Goal: Check status: Check status

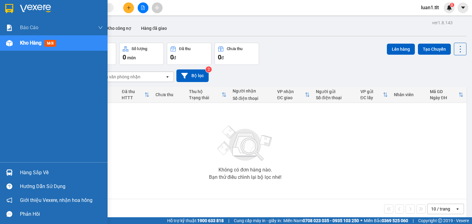
click at [8, 6] on img at bounding box center [9, 8] width 8 height 9
click at [13, 8] on img at bounding box center [9, 8] width 8 height 9
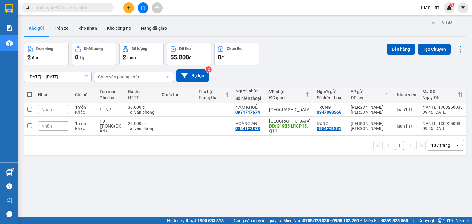
click at [57, 9] on input "text" at bounding box center [70, 7] width 73 height 7
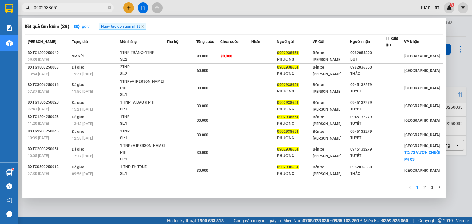
type input "0902938651"
click at [72, 11] on span "0902938651" at bounding box center [68, 7] width 92 height 9
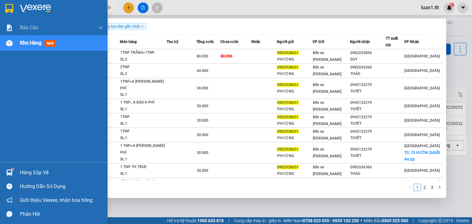
drag, startPoint x: 0, startPoint y: 9, endPoint x: 78, endPoint y: 1, distance: 78.1
click at [0, 9] on div at bounding box center [54, 10] width 108 height 20
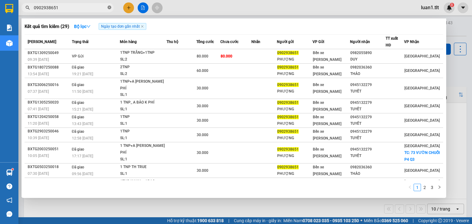
click at [110, 7] on icon "close-circle" at bounding box center [110, 8] width 4 height 4
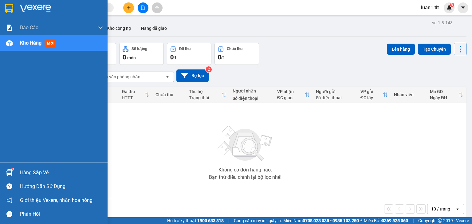
click at [6, 9] on div at bounding box center [9, 8] width 11 height 11
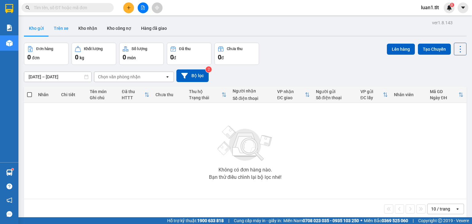
click at [54, 32] on button "Trên xe" at bounding box center [61, 28] width 25 height 15
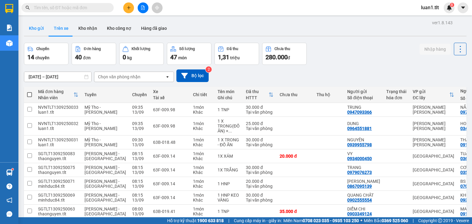
click at [39, 31] on button "Kho gửi" at bounding box center [36, 28] width 25 height 15
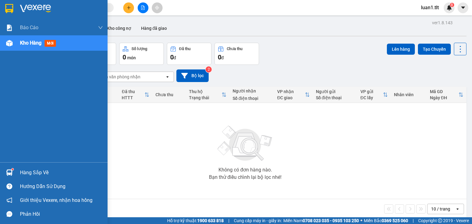
click at [13, 7] on img at bounding box center [9, 8] width 8 height 9
click at [17, 7] on div at bounding box center [54, 10] width 108 height 20
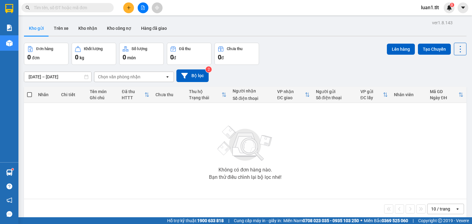
click at [58, 7] on input "text" at bounding box center [70, 7] width 73 height 7
click at [63, 9] on input "text" at bounding box center [70, 7] width 73 height 7
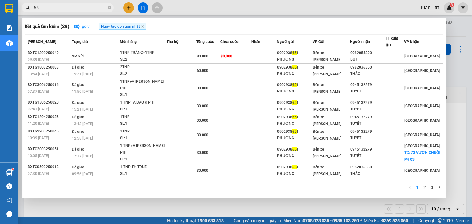
click at [63, 9] on input "65" at bounding box center [70, 7] width 73 height 7
type input "651"
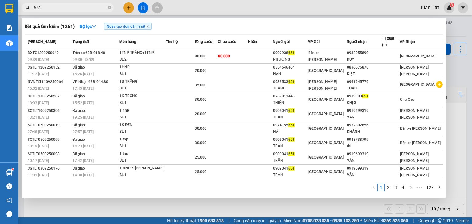
click at [110, 7] on icon "close-circle" at bounding box center [110, 8] width 4 height 4
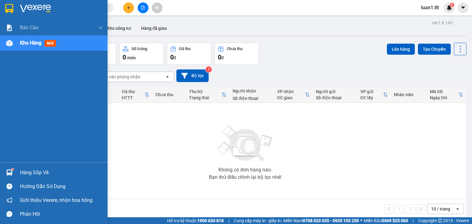
drag, startPoint x: 14, startPoint y: 10, endPoint x: 20, endPoint y: 2, distance: 9.0
click at [15, 10] on div at bounding box center [54, 10] width 108 height 20
click at [15, 167] on div "Hàng sắp về" at bounding box center [54, 173] width 108 height 14
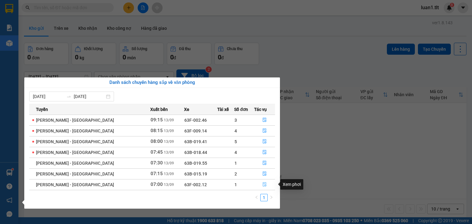
click at [263, 185] on icon "file-done" at bounding box center [264, 184] width 4 height 4
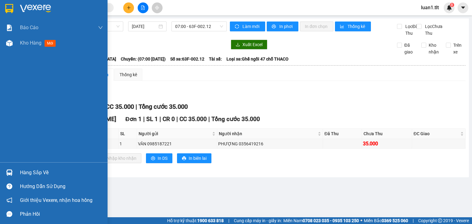
click at [12, 7] on img at bounding box center [9, 8] width 8 height 9
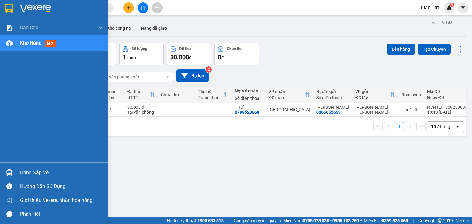
click at [16, 5] on div at bounding box center [54, 10] width 108 height 20
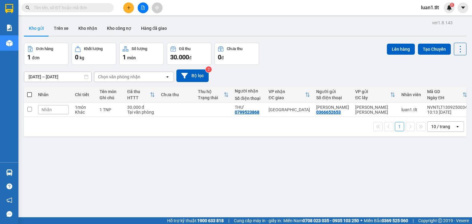
click at [46, 10] on input "text" at bounding box center [70, 7] width 73 height 7
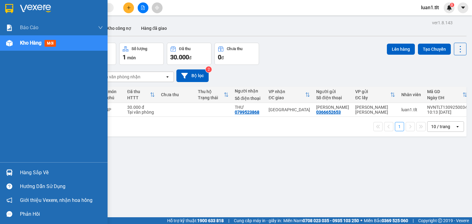
click at [8, 11] on img at bounding box center [9, 8] width 8 height 9
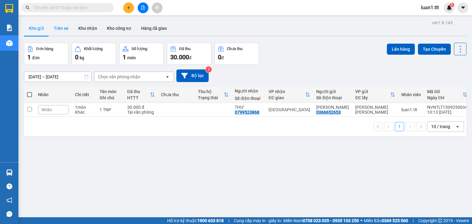
click at [56, 28] on button "Trên xe" at bounding box center [61, 28] width 25 height 15
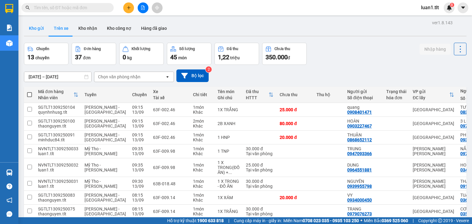
click at [36, 31] on button "Kho gửi" at bounding box center [36, 28] width 25 height 15
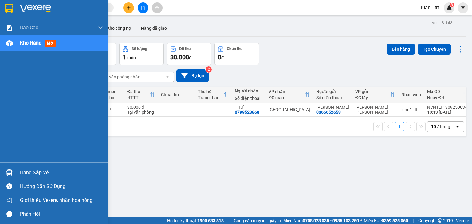
click at [11, 9] on img at bounding box center [9, 8] width 8 height 9
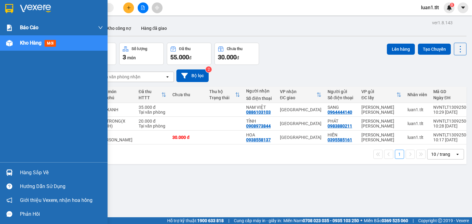
click at [9, 4] on img at bounding box center [9, 8] width 8 height 9
click at [5, 11] on div at bounding box center [9, 8] width 11 height 11
drag, startPoint x: 11, startPoint y: 7, endPoint x: 72, endPoint y: 43, distance: 70.8
click at [11, 7] on img at bounding box center [9, 8] width 8 height 9
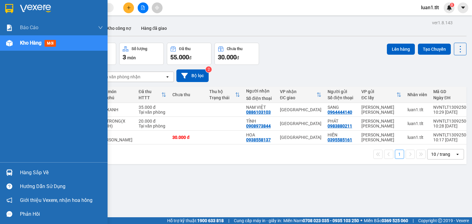
click at [2, 6] on div at bounding box center [54, 10] width 108 height 20
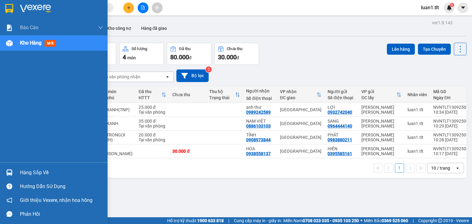
click at [14, 6] on div at bounding box center [9, 8] width 11 height 11
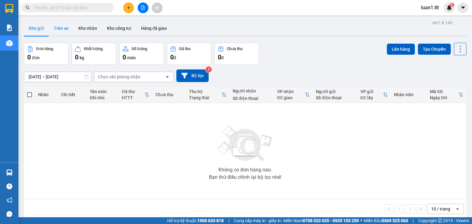
click at [52, 24] on button "Trên xe" at bounding box center [61, 28] width 25 height 15
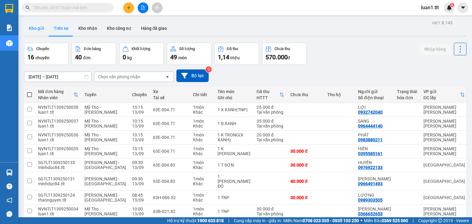
click at [39, 31] on button "Kho gửi" at bounding box center [36, 28] width 25 height 15
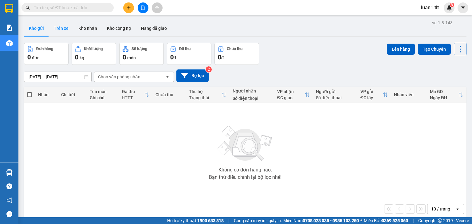
click at [57, 30] on button "Trên xe" at bounding box center [61, 28] width 25 height 15
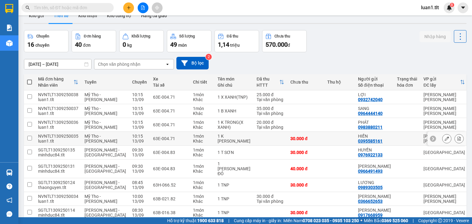
scroll to position [25, 0]
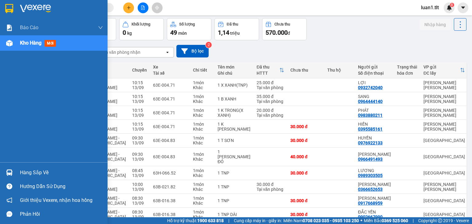
drag, startPoint x: 16, startPoint y: 8, endPoint x: 21, endPoint y: 0, distance: 9.5
click at [16, 8] on div at bounding box center [54, 10] width 108 height 20
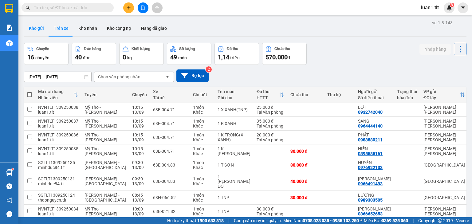
click at [33, 26] on button "Kho gửi" at bounding box center [36, 28] width 25 height 15
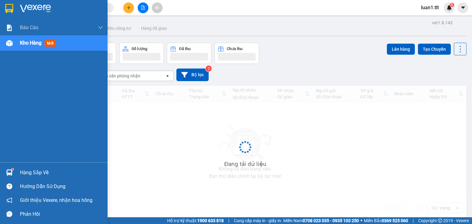
click at [14, 7] on div at bounding box center [9, 8] width 11 height 11
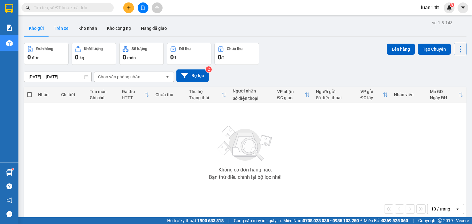
click at [66, 28] on button "Trên xe" at bounding box center [61, 28] width 25 height 15
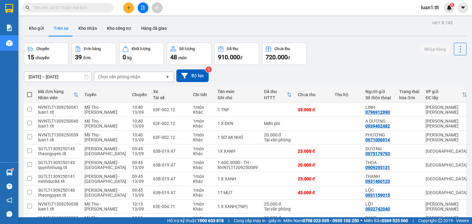
click at [34, 30] on button "Kho gửi" at bounding box center [36, 28] width 25 height 15
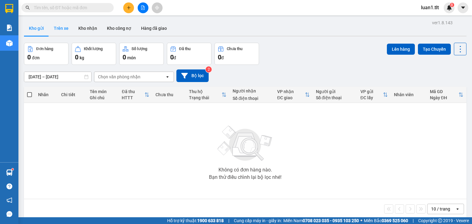
click at [55, 27] on button "Trên xe" at bounding box center [61, 28] width 25 height 15
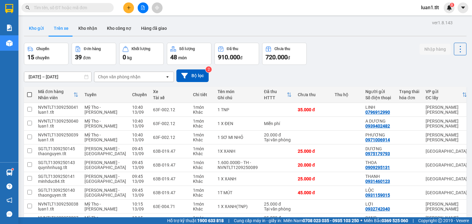
click at [41, 27] on button "Kho gửi" at bounding box center [36, 28] width 25 height 15
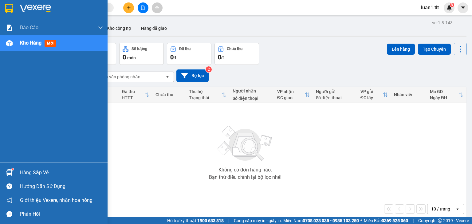
drag, startPoint x: 6, startPoint y: 3, endPoint x: 98, endPoint y: 47, distance: 102.3
click at [6, 3] on div at bounding box center [9, 8] width 11 height 11
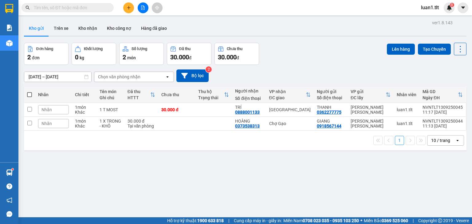
drag, startPoint x: 59, startPoint y: 25, endPoint x: 47, endPoint y: 31, distance: 12.8
click at [55, 27] on button "Trên xe" at bounding box center [61, 28] width 25 height 15
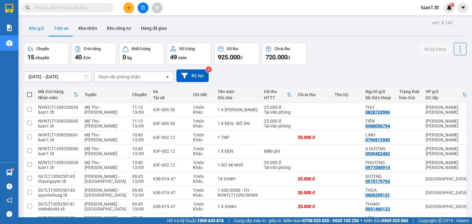
click at [40, 31] on button "Kho gửi" at bounding box center [36, 28] width 25 height 15
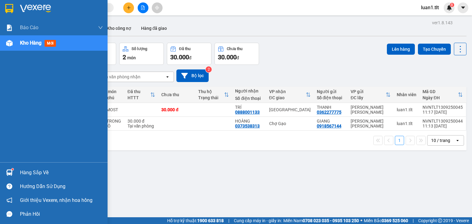
click at [12, 12] on img at bounding box center [9, 8] width 8 height 9
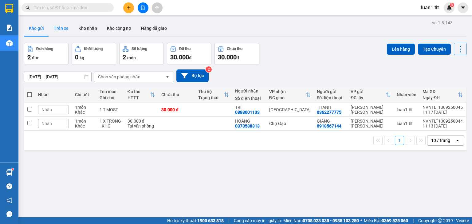
click at [52, 30] on button "Trên xe" at bounding box center [61, 28] width 25 height 15
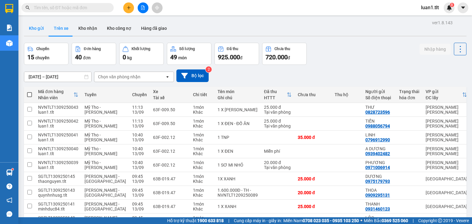
click at [37, 31] on button "Kho gửi" at bounding box center [36, 28] width 25 height 15
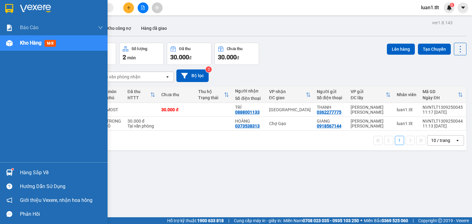
click at [7, 10] on img at bounding box center [9, 8] width 8 height 9
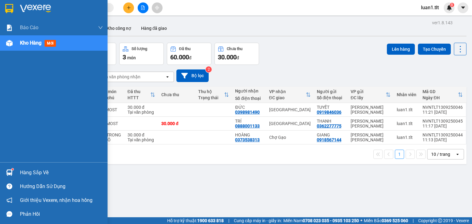
click at [10, 5] on img at bounding box center [9, 8] width 8 height 9
click at [9, 11] on img at bounding box center [9, 8] width 8 height 9
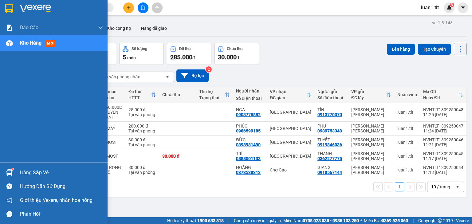
click at [5, 13] on div at bounding box center [9, 8] width 11 height 11
click at [1, 9] on div at bounding box center [54, 10] width 108 height 20
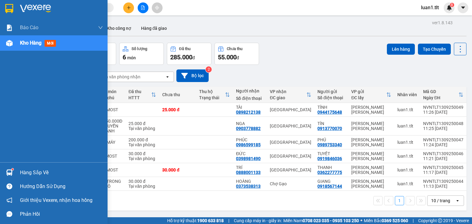
click at [14, 10] on div at bounding box center [9, 8] width 11 height 11
drag, startPoint x: 11, startPoint y: 6, endPoint x: 12, endPoint y: 0, distance: 6.3
click at [11, 6] on img at bounding box center [9, 8] width 8 height 9
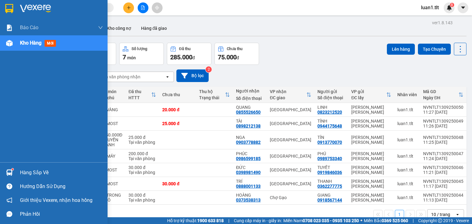
click at [7, 16] on div at bounding box center [54, 10] width 108 height 20
click at [18, 8] on div at bounding box center [54, 10] width 108 height 20
click at [16, 10] on div at bounding box center [54, 10] width 108 height 20
click at [4, 4] on div at bounding box center [54, 10] width 108 height 20
click at [10, 6] on img at bounding box center [9, 8] width 8 height 9
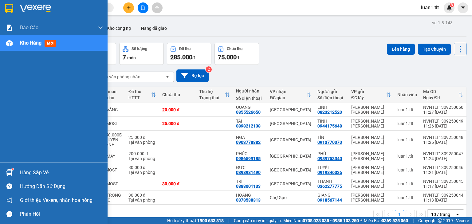
click at [11, 4] on img at bounding box center [9, 8] width 8 height 9
click at [18, 4] on div at bounding box center [54, 10] width 108 height 20
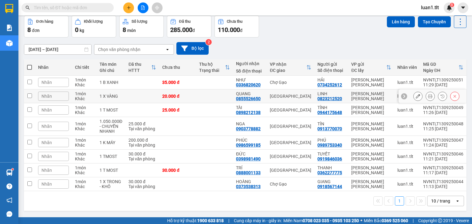
scroll to position [28, 0]
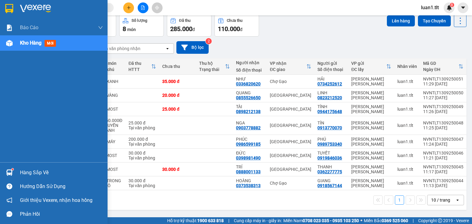
click at [11, 5] on img at bounding box center [9, 8] width 8 height 9
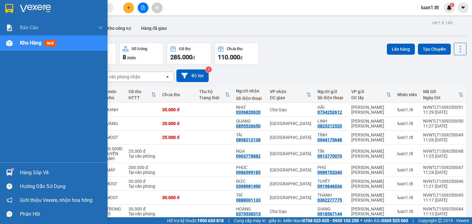
click at [12, 8] on img at bounding box center [9, 8] width 8 height 9
click at [6, 10] on img at bounding box center [9, 8] width 8 height 9
click at [12, 8] on img at bounding box center [9, 8] width 8 height 9
click at [12, 7] on img at bounding box center [9, 8] width 8 height 9
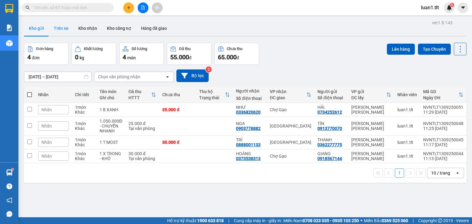
click at [61, 27] on button "Trên xe" at bounding box center [61, 28] width 25 height 15
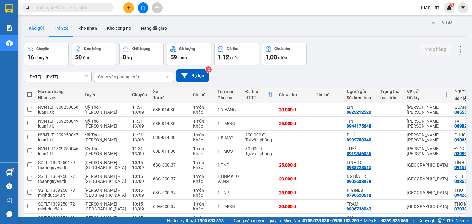
click at [37, 29] on button "Kho gửi" at bounding box center [36, 28] width 25 height 15
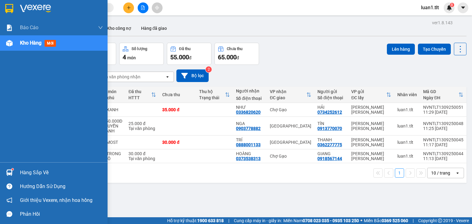
click at [17, 9] on div at bounding box center [54, 10] width 108 height 20
click at [15, 3] on div at bounding box center [54, 10] width 108 height 20
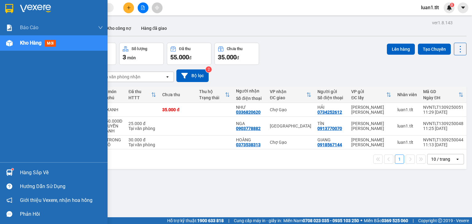
click at [5, 4] on img at bounding box center [9, 8] width 8 height 9
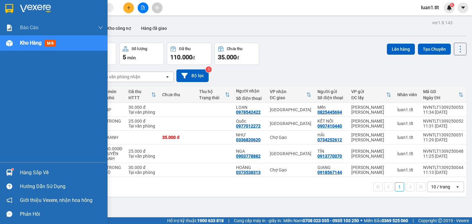
click at [13, 15] on div at bounding box center [54, 10] width 108 height 20
click at [3, 10] on div at bounding box center [54, 10] width 108 height 20
drag, startPoint x: 12, startPoint y: 6, endPoint x: 20, endPoint y: 0, distance: 9.6
click at [13, 6] on img at bounding box center [9, 8] width 8 height 9
click at [12, 9] on img at bounding box center [9, 8] width 8 height 9
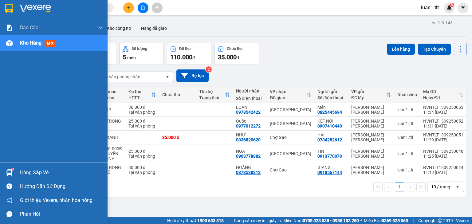
click at [13, 7] on div at bounding box center [9, 8] width 11 height 11
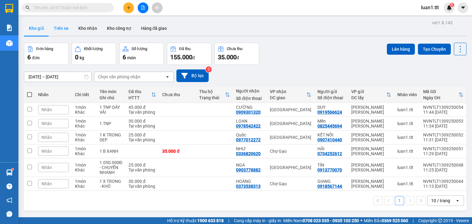
click at [51, 31] on button "Trên xe" at bounding box center [61, 28] width 25 height 15
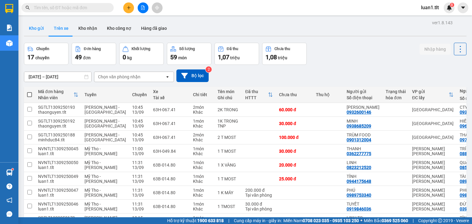
click at [38, 31] on button "Kho gửi" at bounding box center [36, 28] width 25 height 15
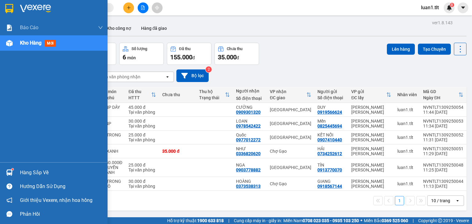
click at [14, 10] on div at bounding box center [9, 8] width 11 height 11
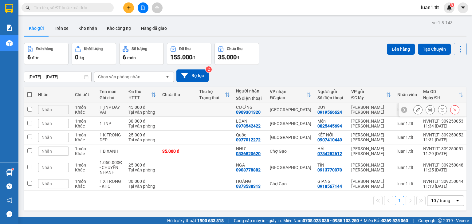
scroll to position [25, 0]
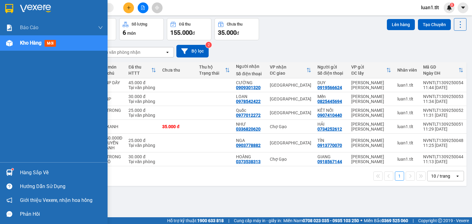
click at [17, 6] on div at bounding box center [54, 10] width 108 height 20
click at [10, 10] on img at bounding box center [9, 8] width 8 height 9
click at [15, 9] on div at bounding box center [54, 10] width 108 height 20
click at [11, 6] on img at bounding box center [9, 8] width 8 height 9
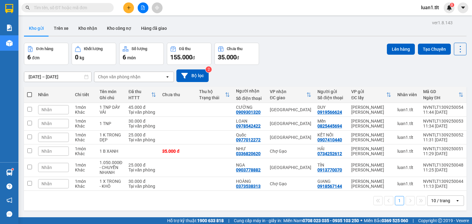
click at [12, 5] on img at bounding box center [9, 8] width 8 height 9
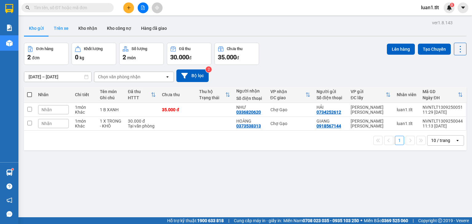
click at [57, 23] on button "Trên xe" at bounding box center [61, 28] width 25 height 15
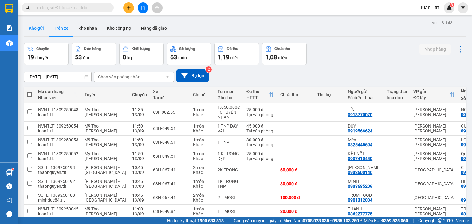
click at [36, 34] on button "Kho gửi" at bounding box center [36, 28] width 25 height 15
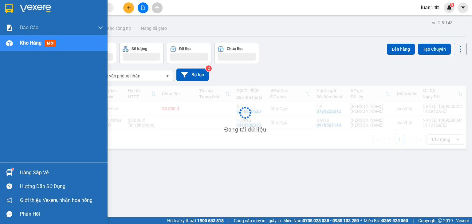
click at [12, 14] on div at bounding box center [54, 10] width 108 height 20
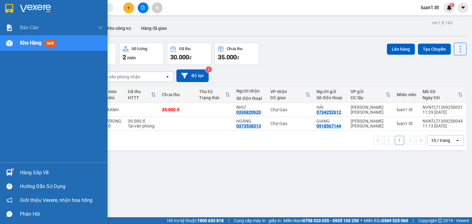
click at [12, 8] on img at bounding box center [9, 8] width 8 height 9
click at [21, 2] on div at bounding box center [54, 10] width 108 height 20
click at [10, 8] on img at bounding box center [9, 8] width 8 height 9
click at [3, 8] on div at bounding box center [54, 10] width 108 height 20
click at [16, 10] on div at bounding box center [54, 10] width 108 height 20
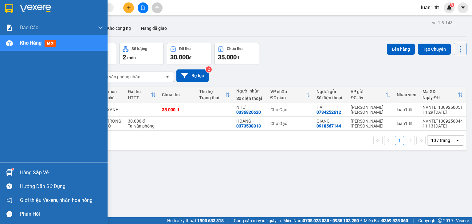
click at [14, 10] on div at bounding box center [9, 8] width 11 height 11
